Goal: Task Accomplishment & Management: Manage account settings

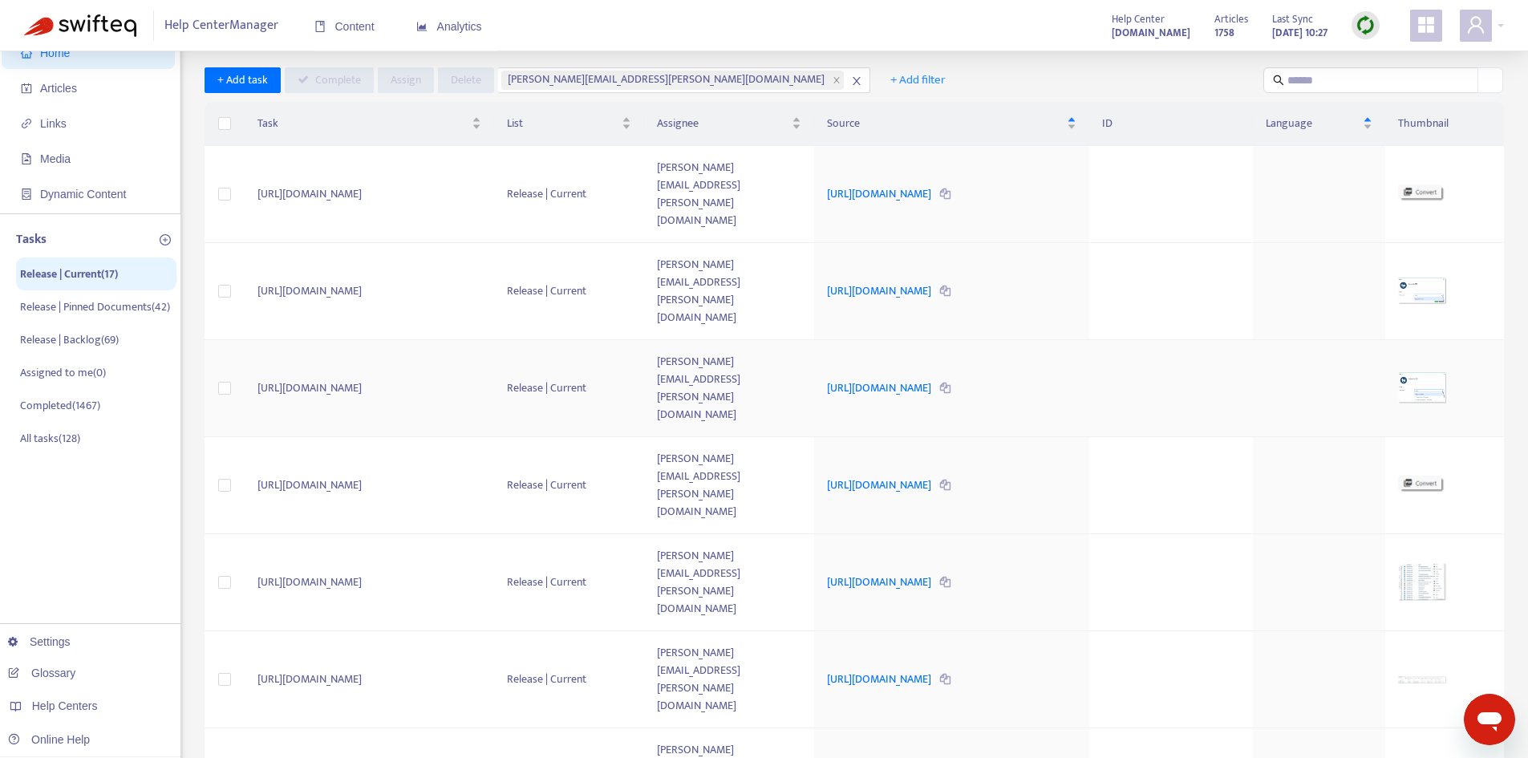
scroll to position [80, 0]
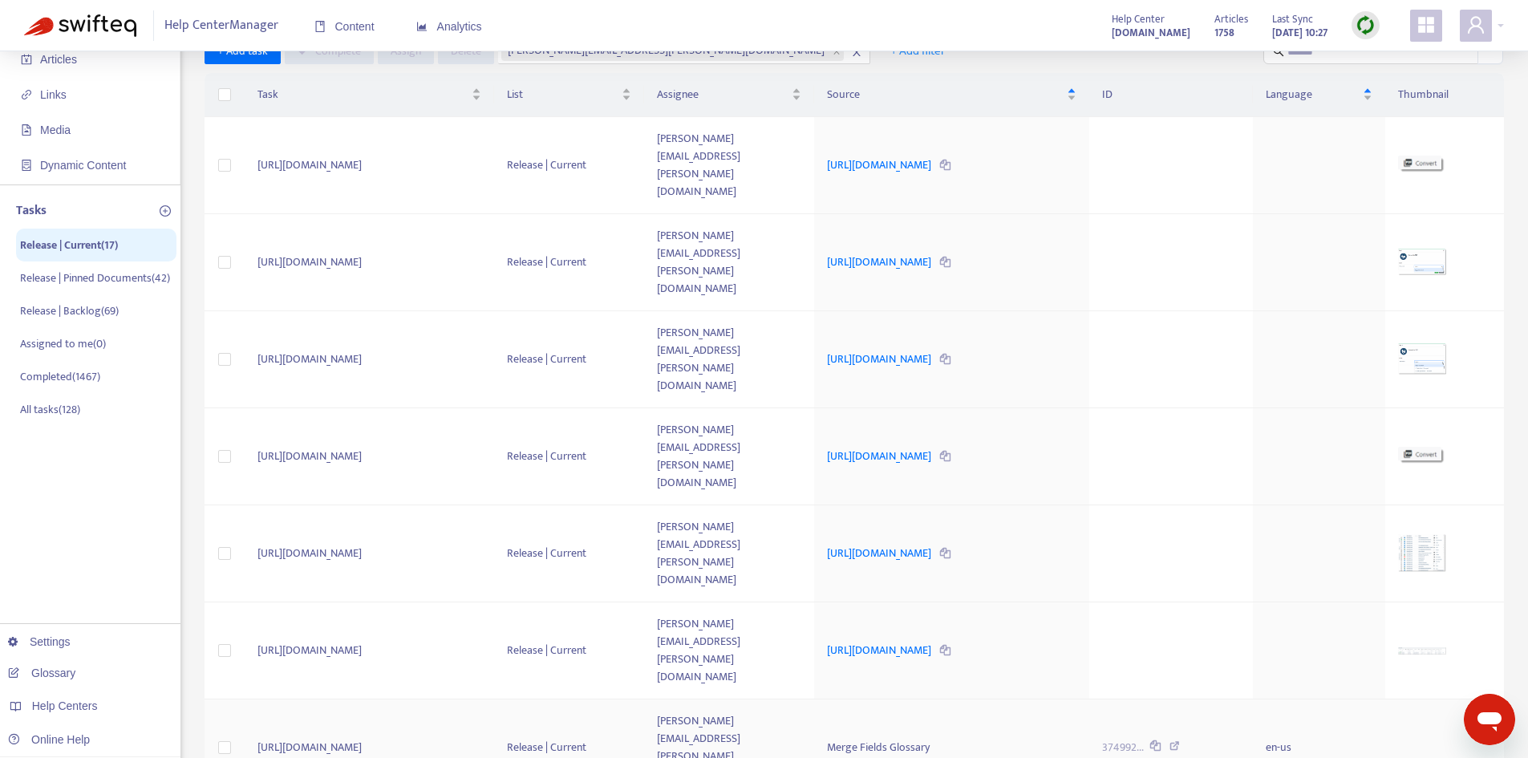
click at [919, 739] on div "Merge Fields Glossary" at bounding box center [951, 748] width 249 height 18
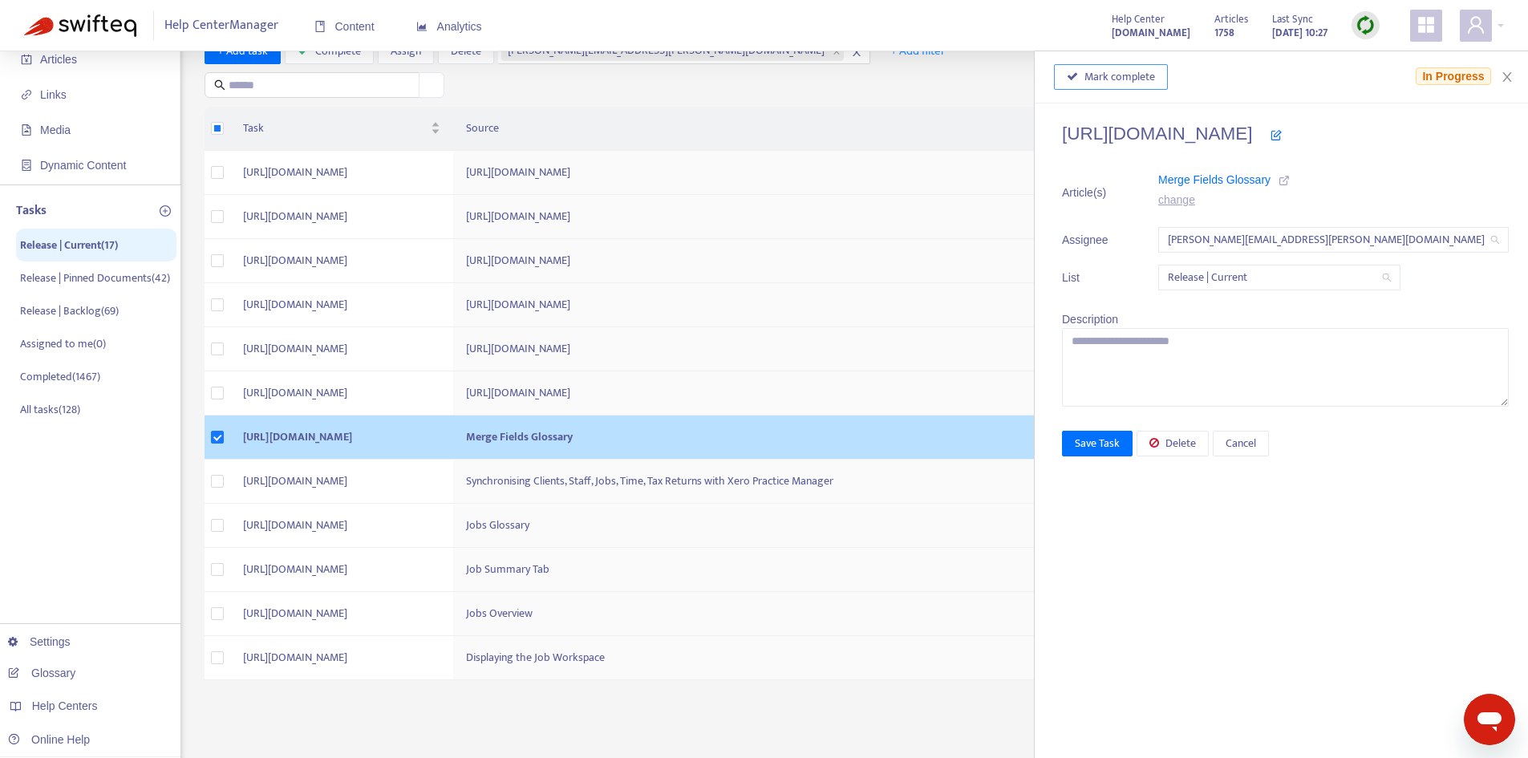
click at [1155, 72] on span "Mark complete" at bounding box center [1119, 77] width 71 height 18
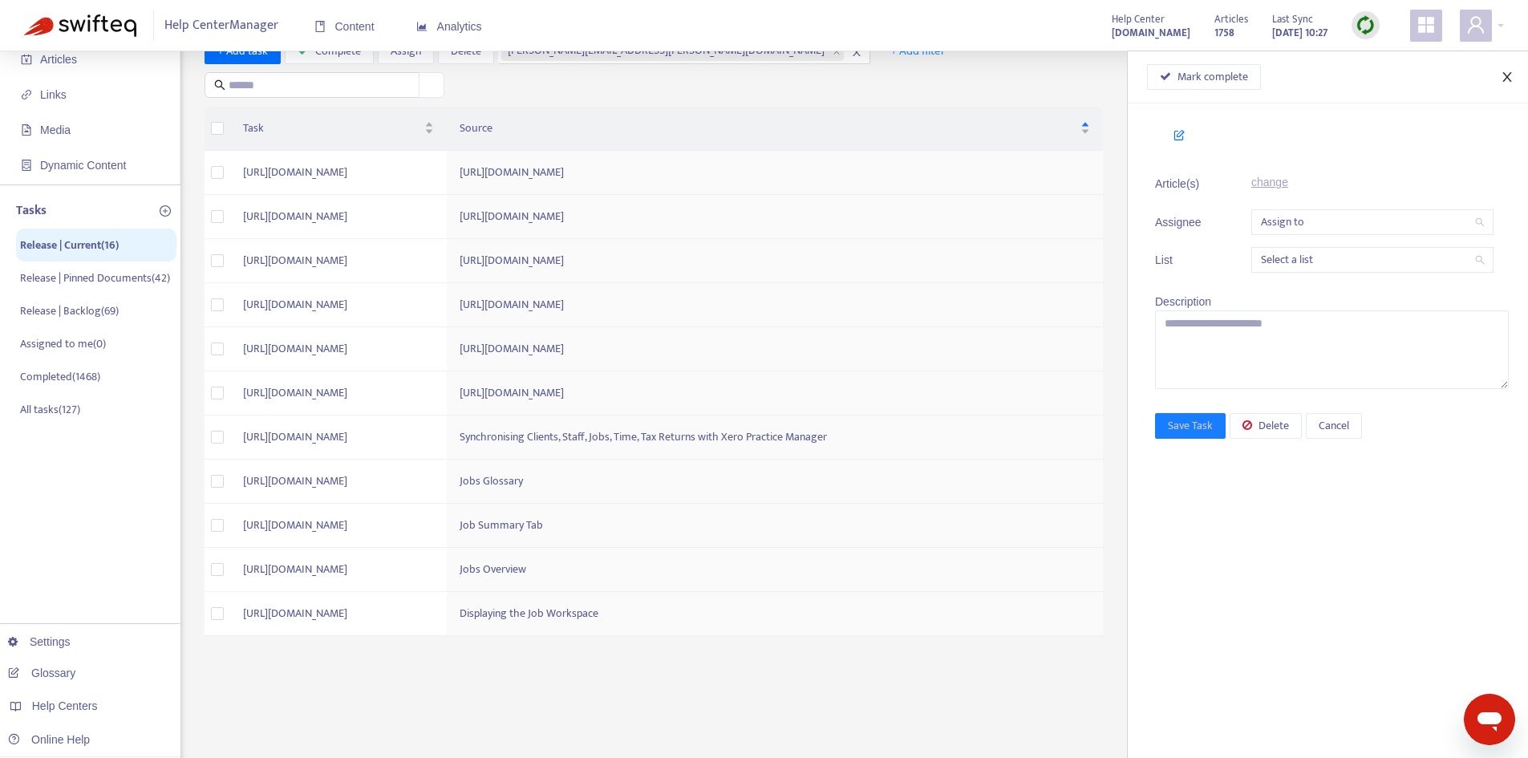
click at [1514, 81] on button "Close" at bounding box center [1507, 77] width 22 height 15
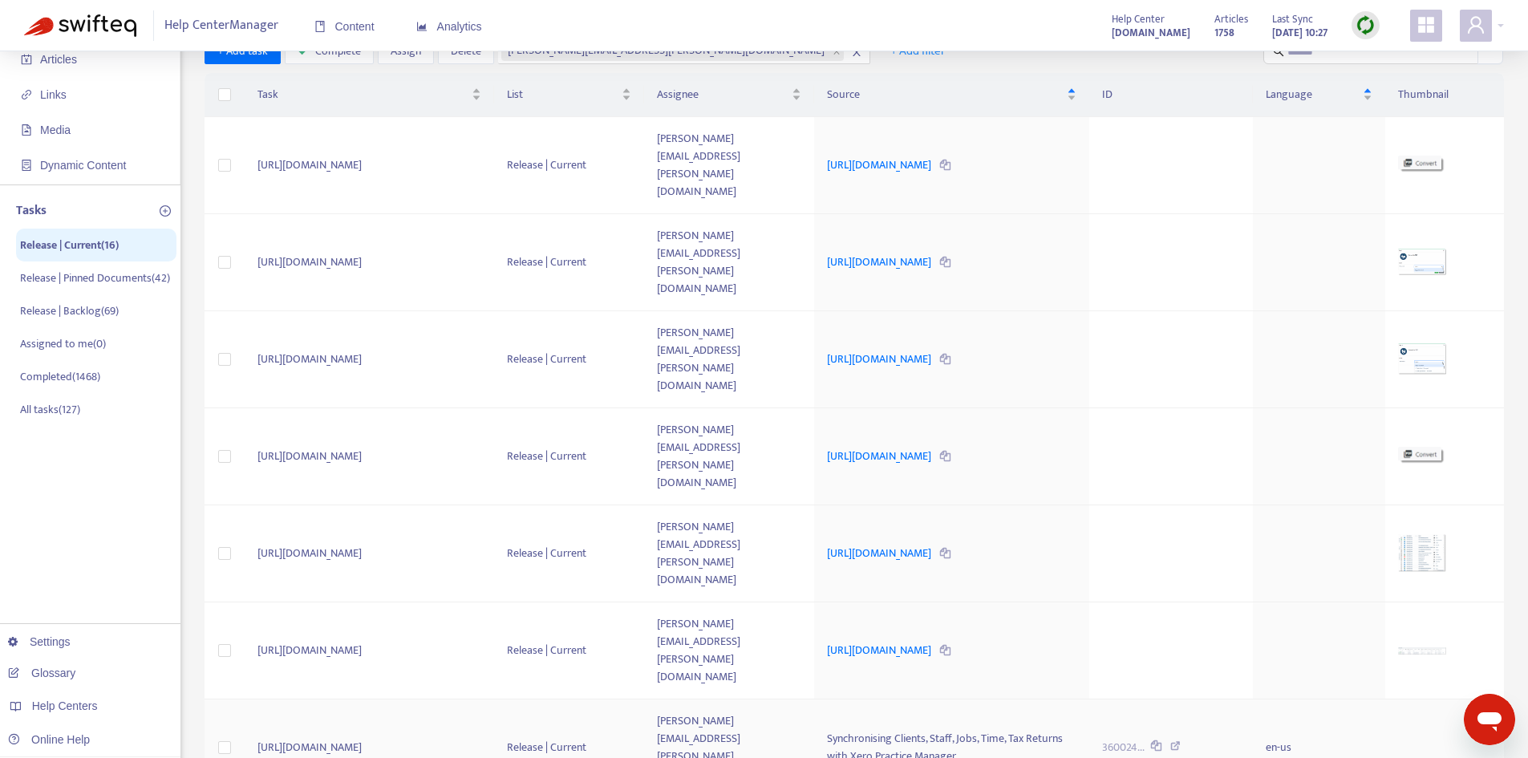
click at [737, 699] on td "[PERSON_NAME][EMAIL_ADDRESS][PERSON_NAME][DOMAIN_NAME]" at bounding box center [729, 747] width 170 height 97
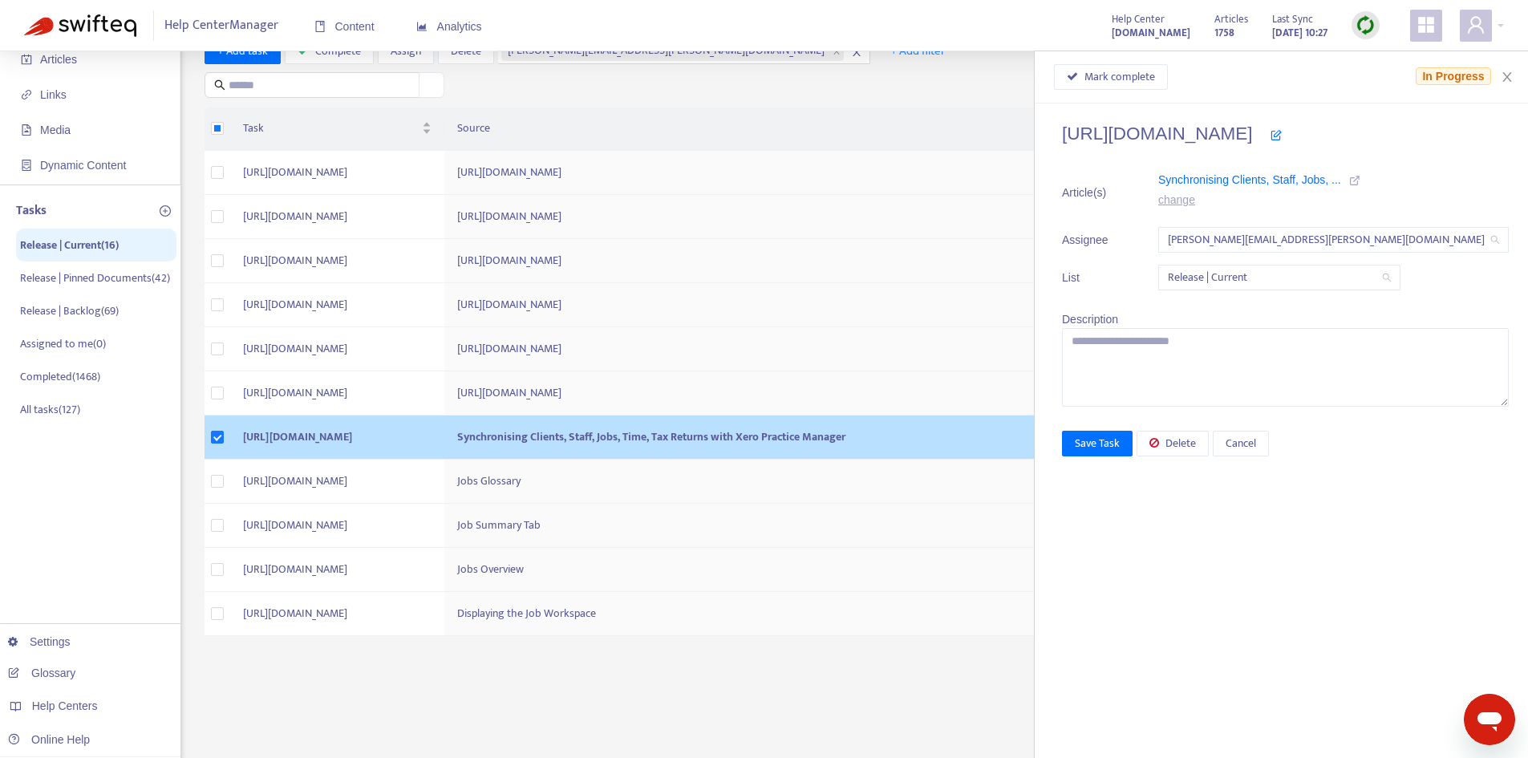
click at [1360, 180] on icon at bounding box center [1354, 180] width 11 height 11
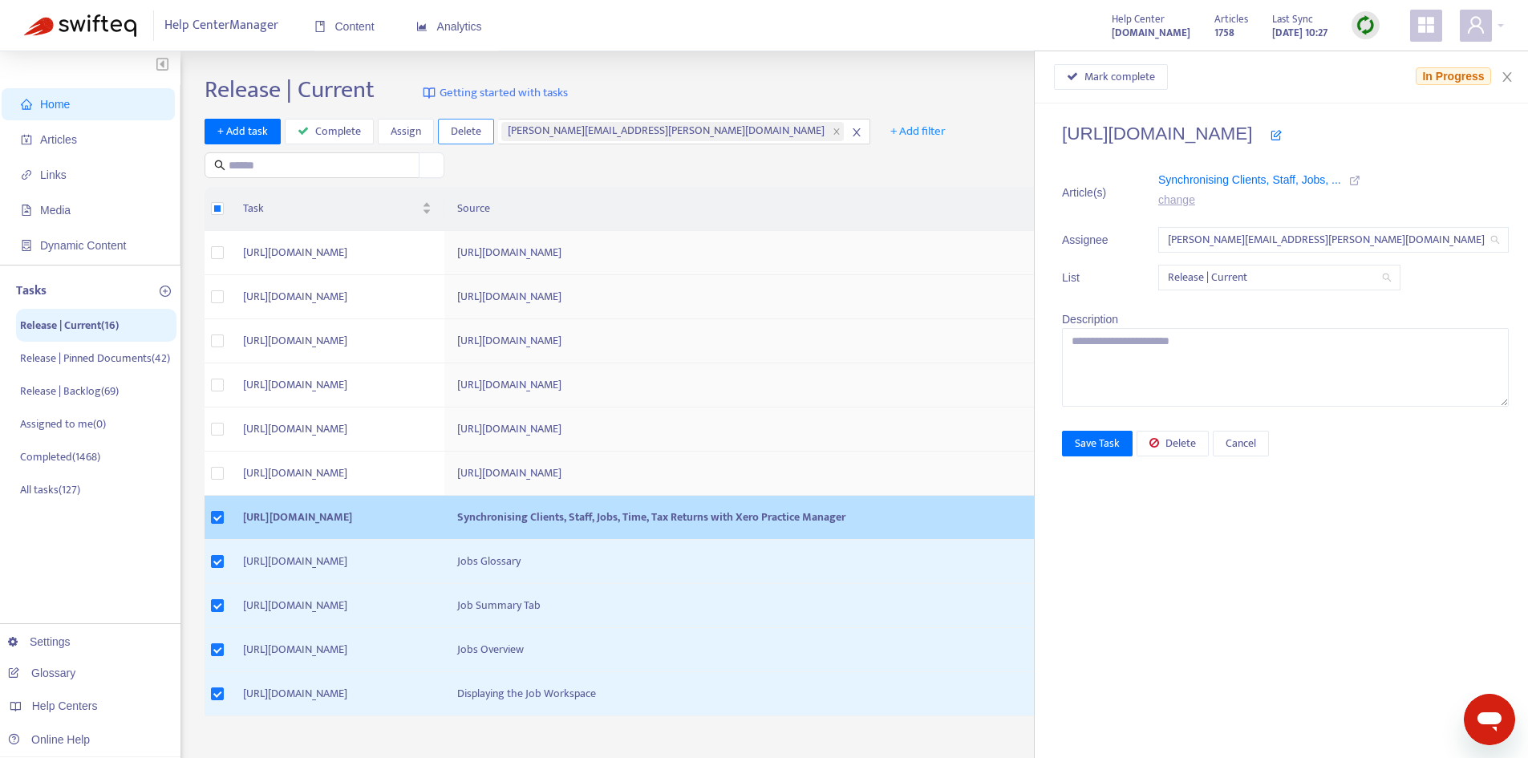
click at [460, 128] on span "Delete" at bounding box center [466, 132] width 30 height 18
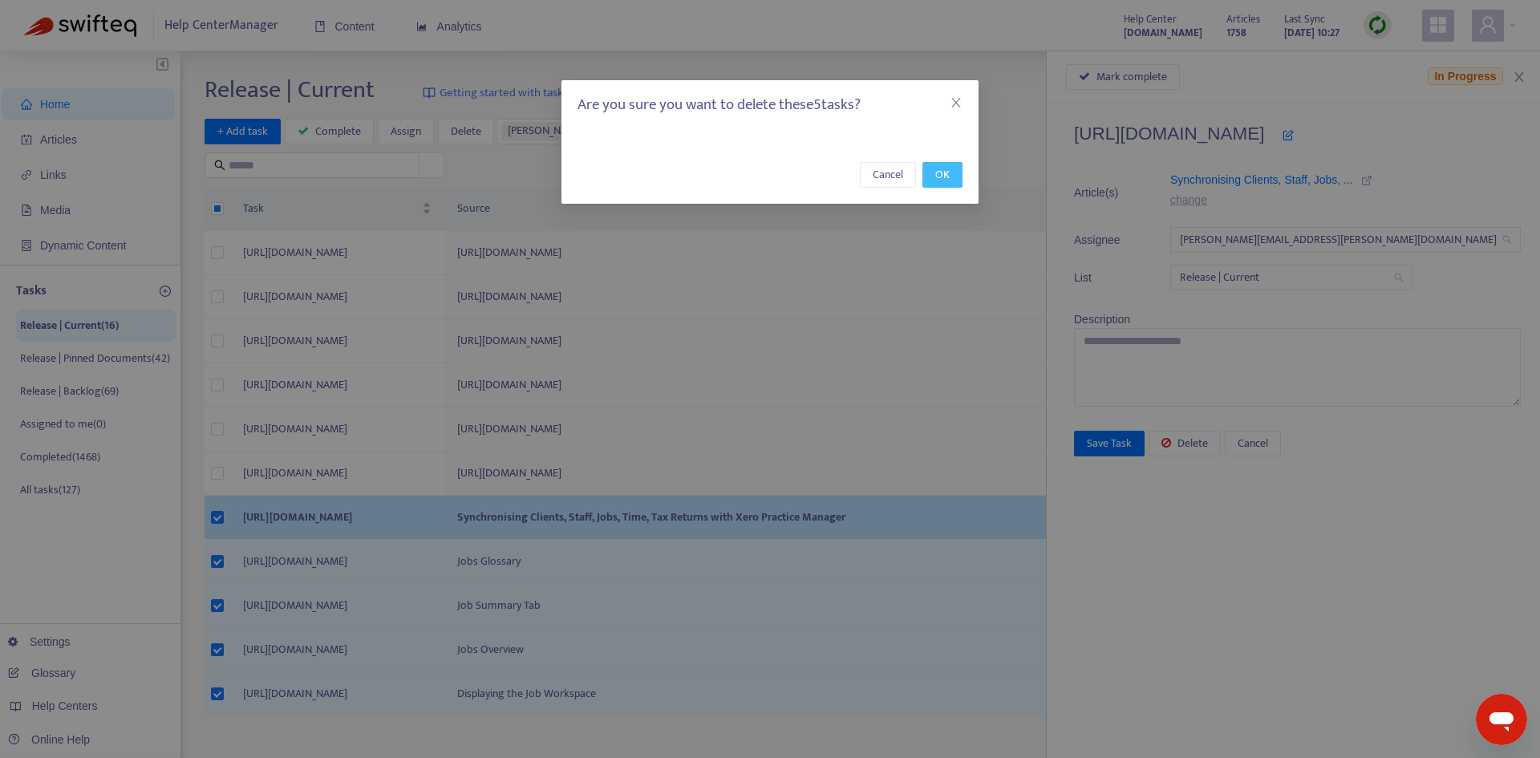
click at [938, 170] on span "OK" at bounding box center [942, 175] width 14 height 18
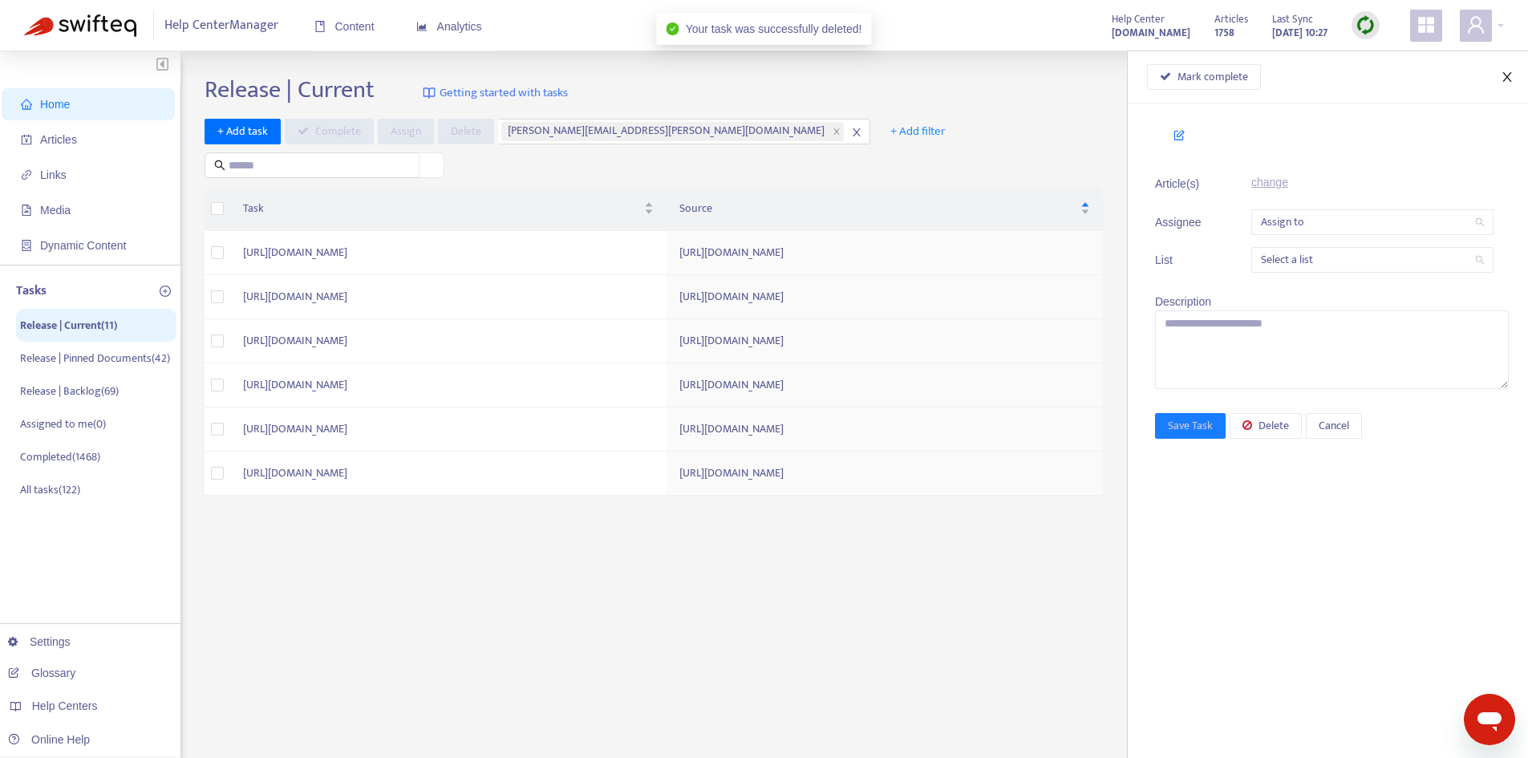
click at [1507, 76] on icon "close" at bounding box center [1506, 77] width 9 height 10
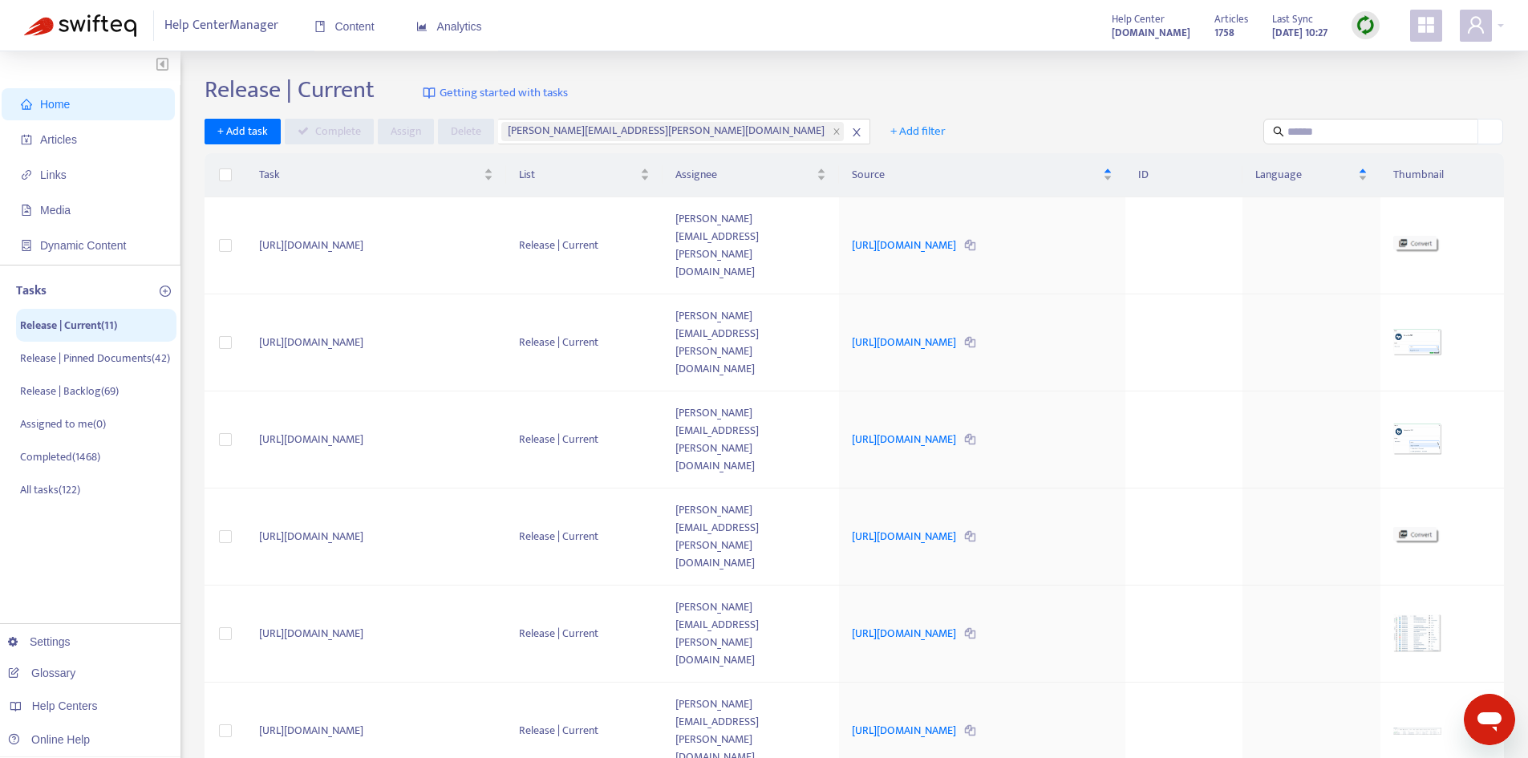
click at [851, 135] on icon "close" at bounding box center [856, 132] width 11 height 11
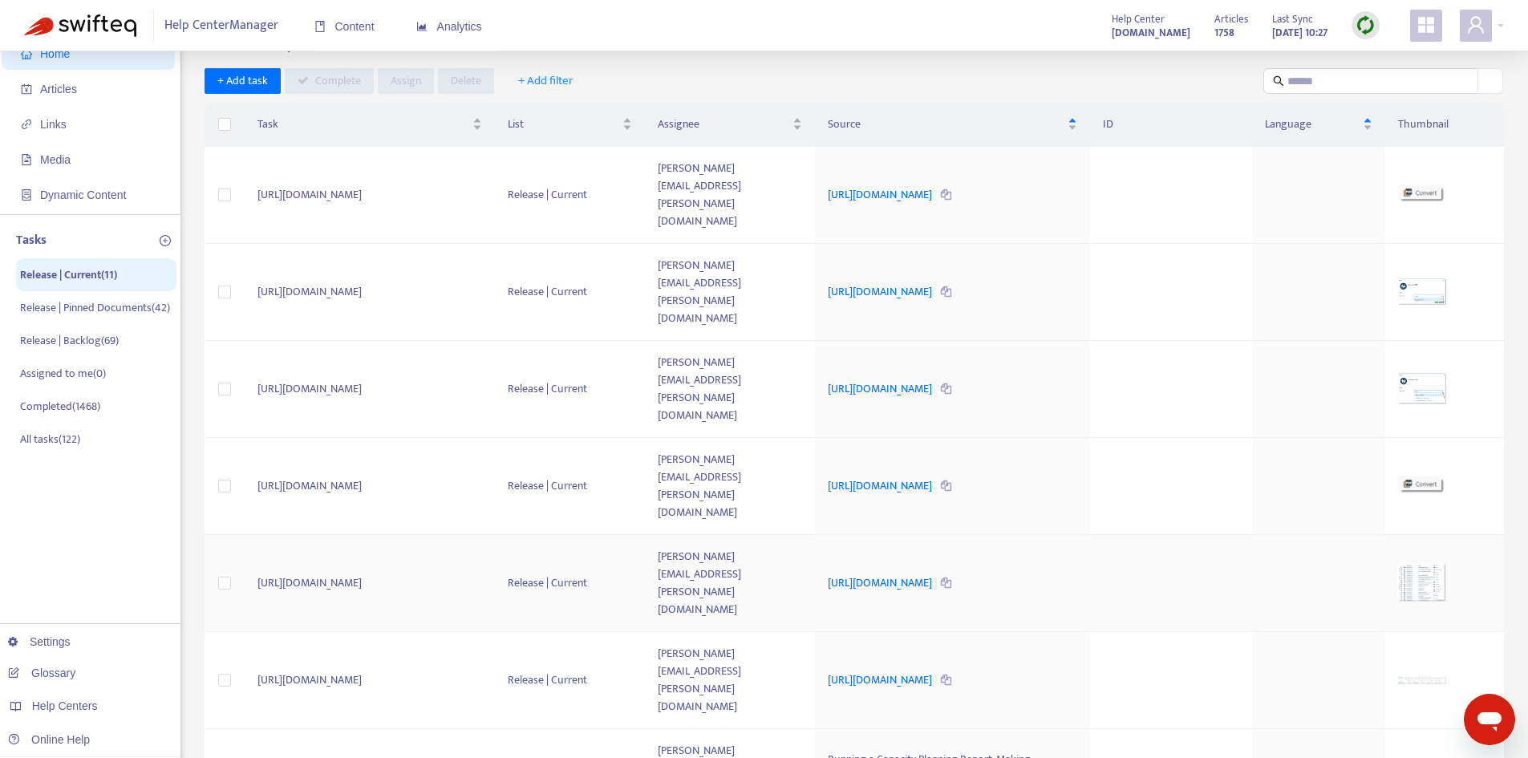
scroll to position [15, 0]
